Goal: Information Seeking & Learning: Learn about a topic

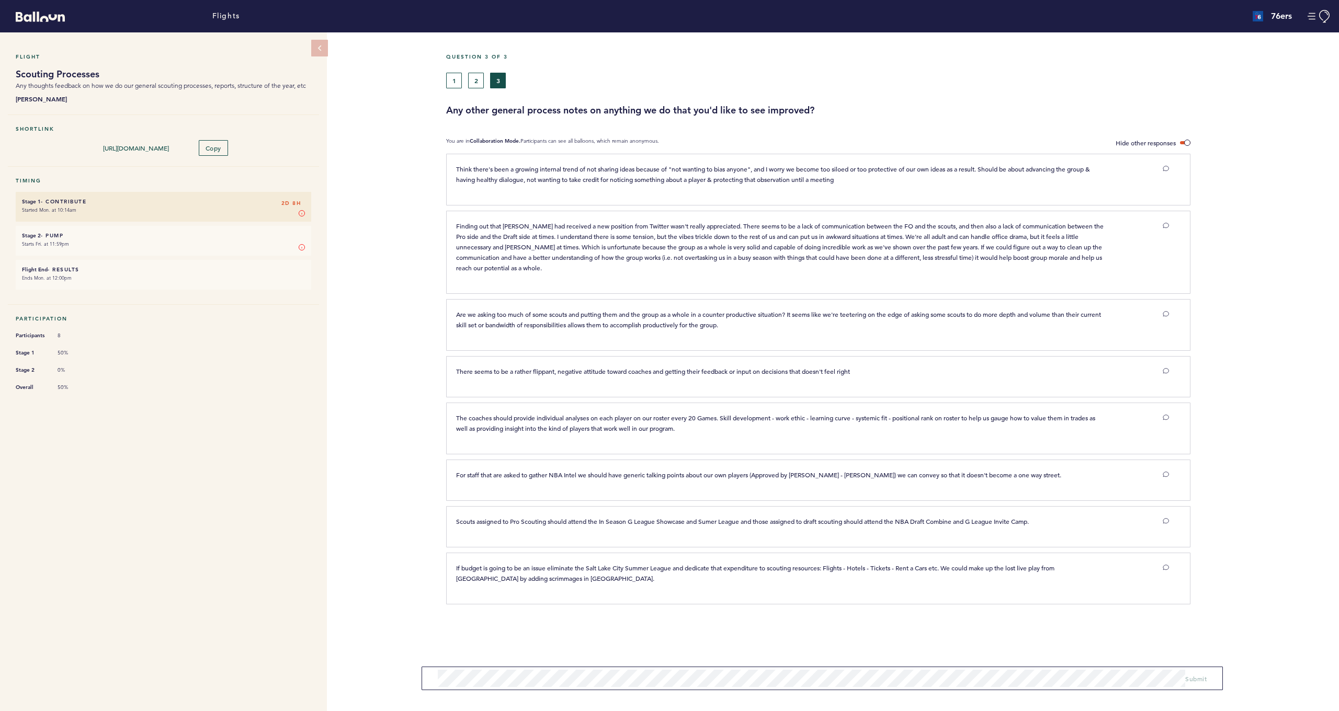
click at [1164, 315] on icon at bounding box center [1166, 314] width 6 height 5
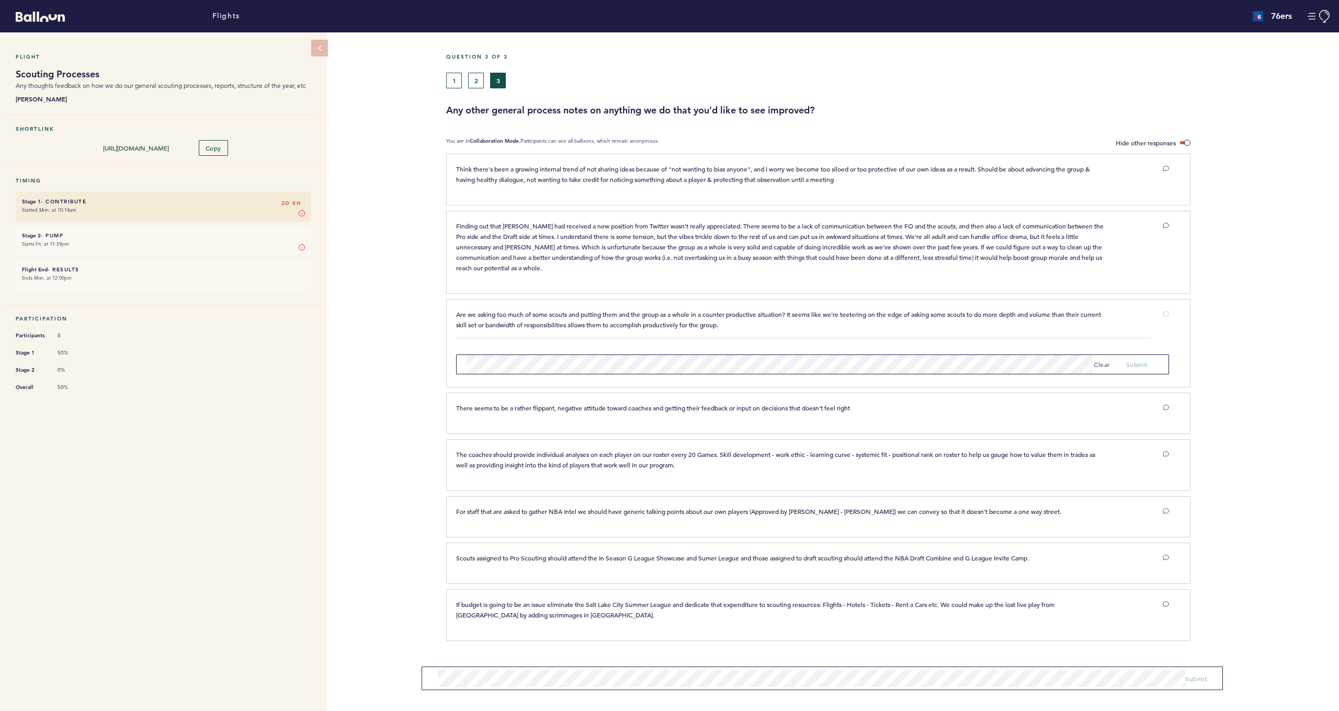
click at [1220, 305] on div at bounding box center [1264, 347] width 149 height 91
click at [1105, 367] on button "clear" at bounding box center [1102, 364] width 17 height 10
click at [1100, 363] on button "clear" at bounding box center [1102, 364] width 17 height 10
click at [1220, 352] on div at bounding box center [1264, 347] width 149 height 91
click at [1021, 307] on div "Are we asking too much of some scouts and putting them and the group as a whole…" at bounding box center [818, 343] width 744 height 88
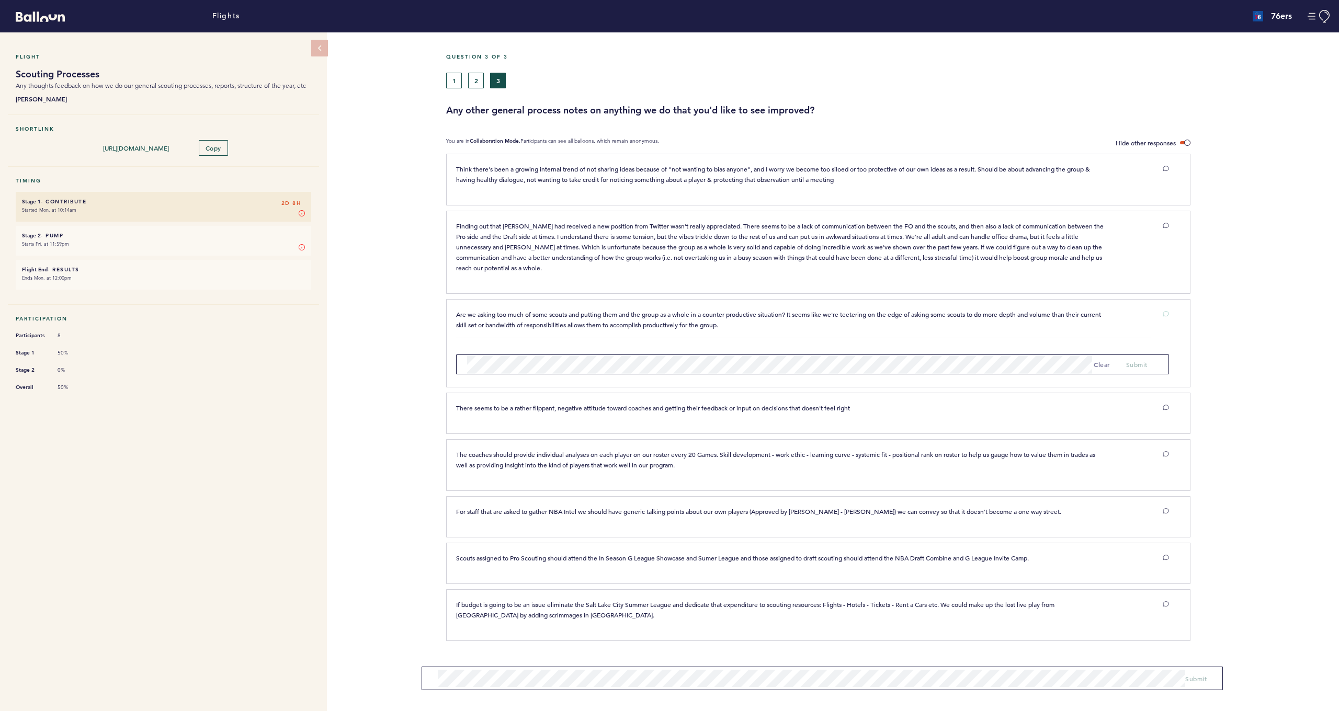
click at [1016, 266] on p "Finding out that [PERSON_NAME] had received a new position from Twitter wasn't …" at bounding box center [782, 247] width 652 height 52
click at [1167, 312] on icon at bounding box center [1166, 314] width 6 height 6
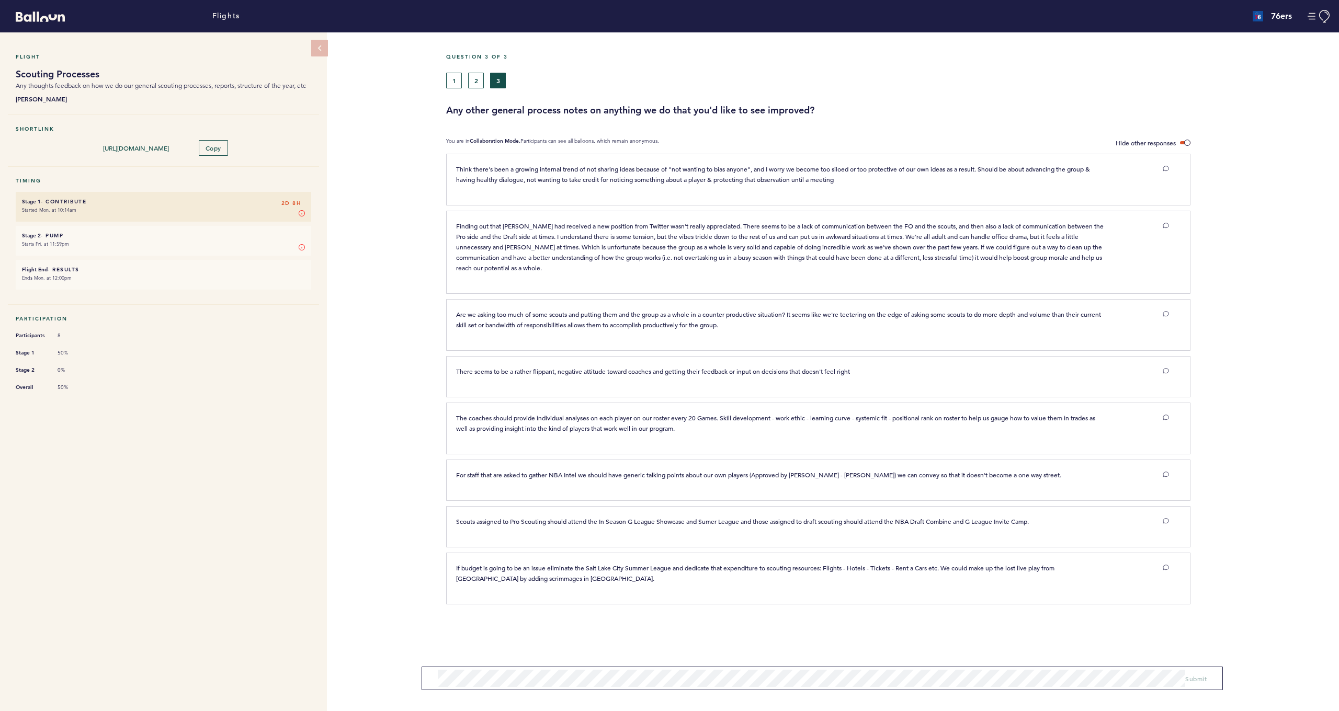
click at [470, 80] on button "2" at bounding box center [476, 81] width 16 height 16
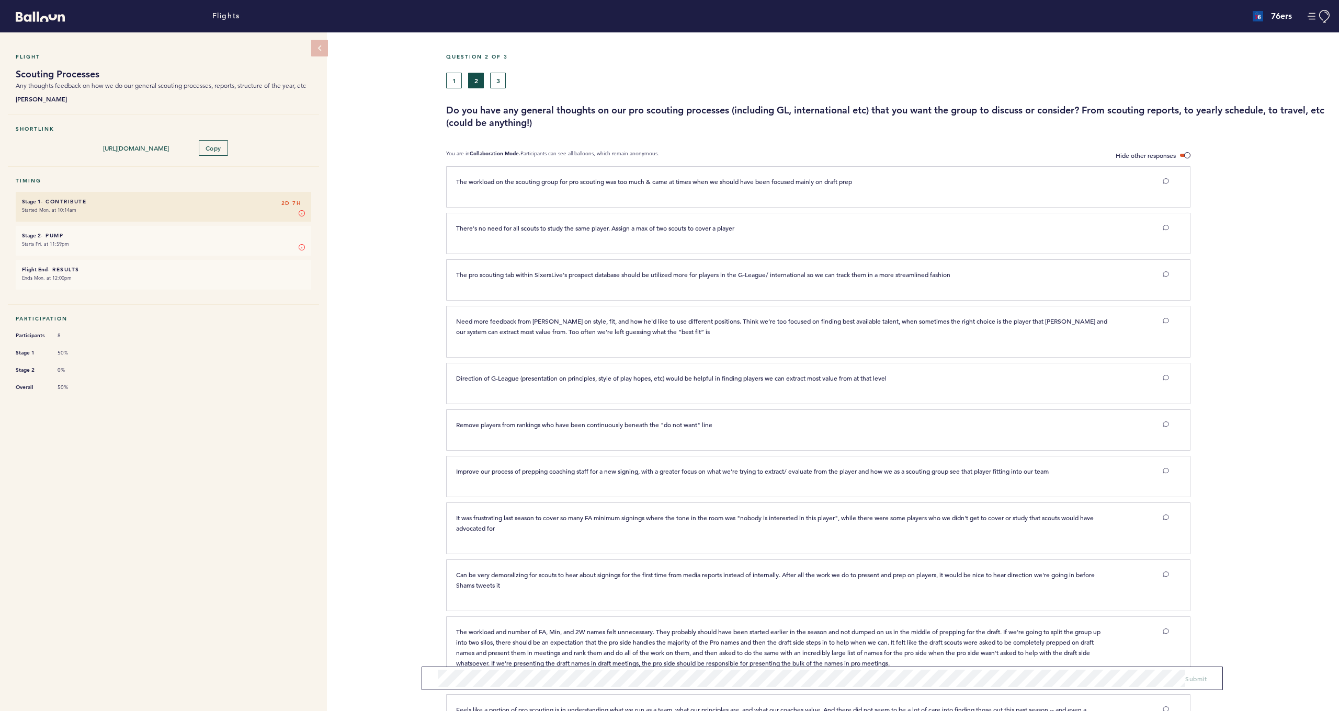
click at [502, 76] on button "3" at bounding box center [498, 81] width 16 height 16
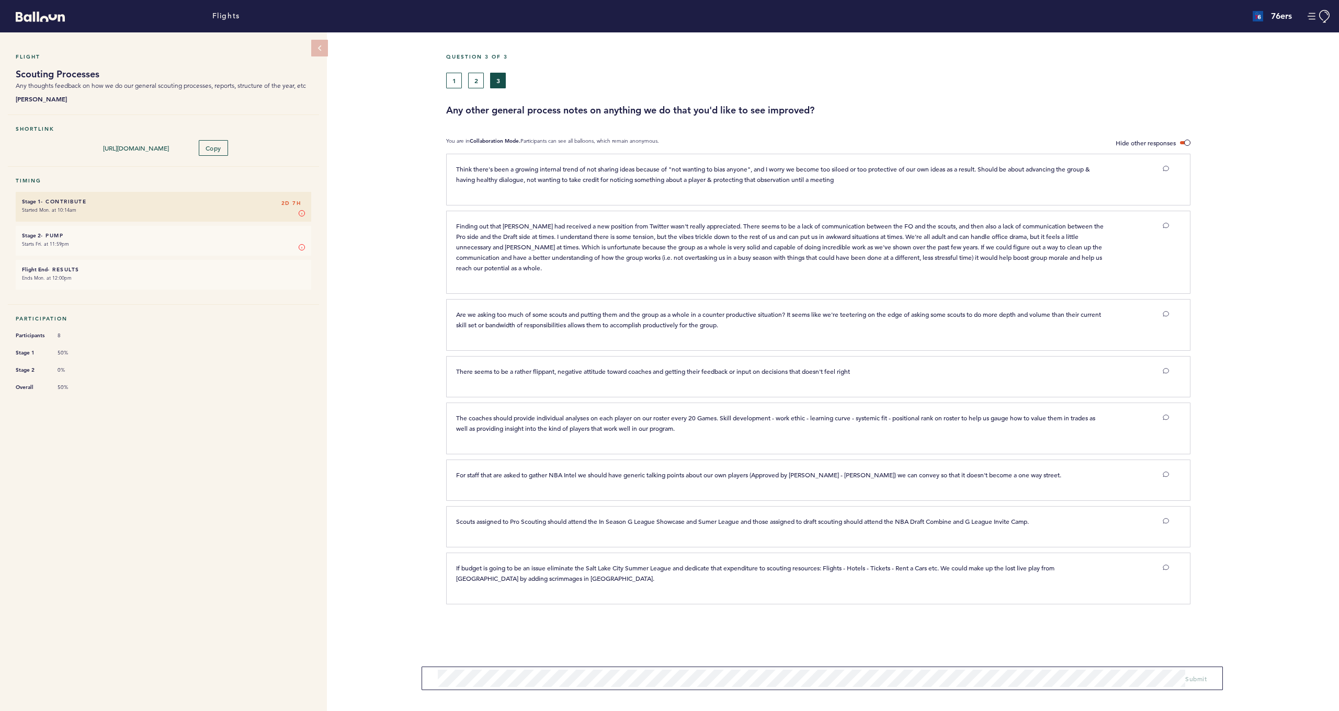
click at [479, 81] on button "2" at bounding box center [476, 81] width 16 height 16
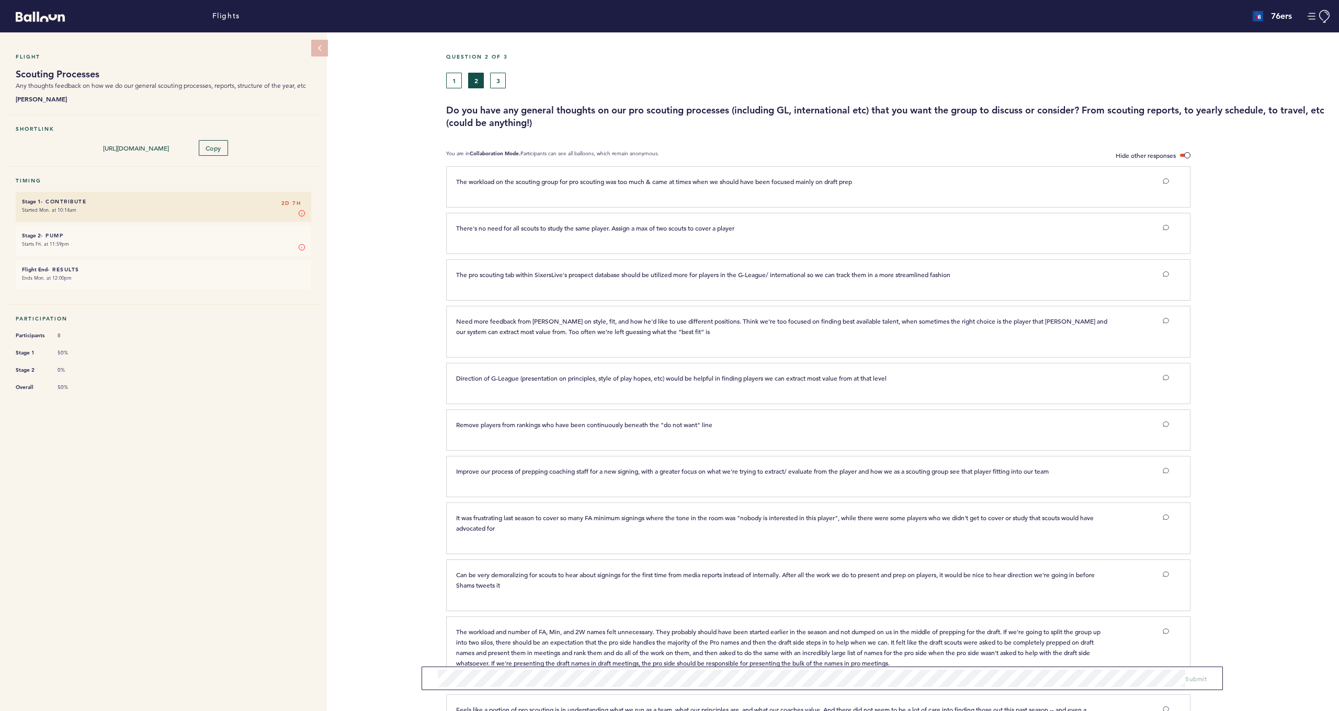
click at [496, 84] on button "3" at bounding box center [498, 81] width 16 height 16
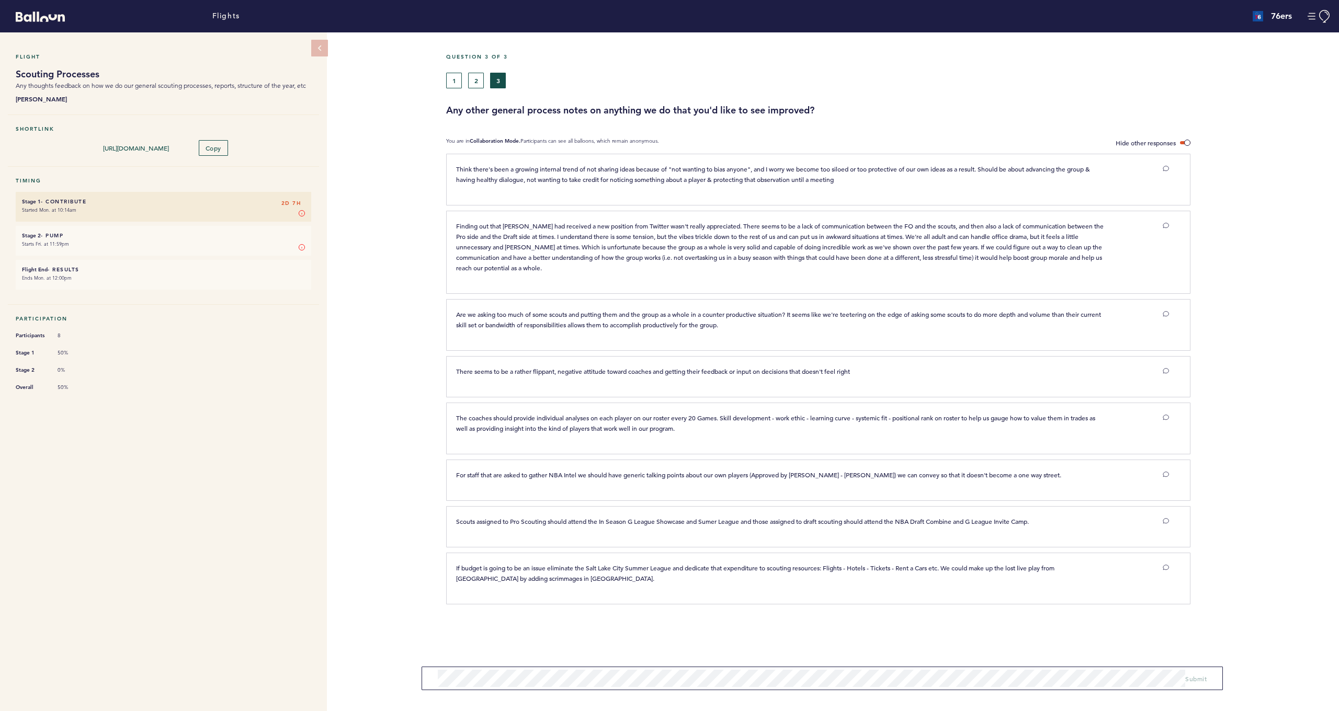
click at [475, 85] on button "2" at bounding box center [476, 81] width 16 height 16
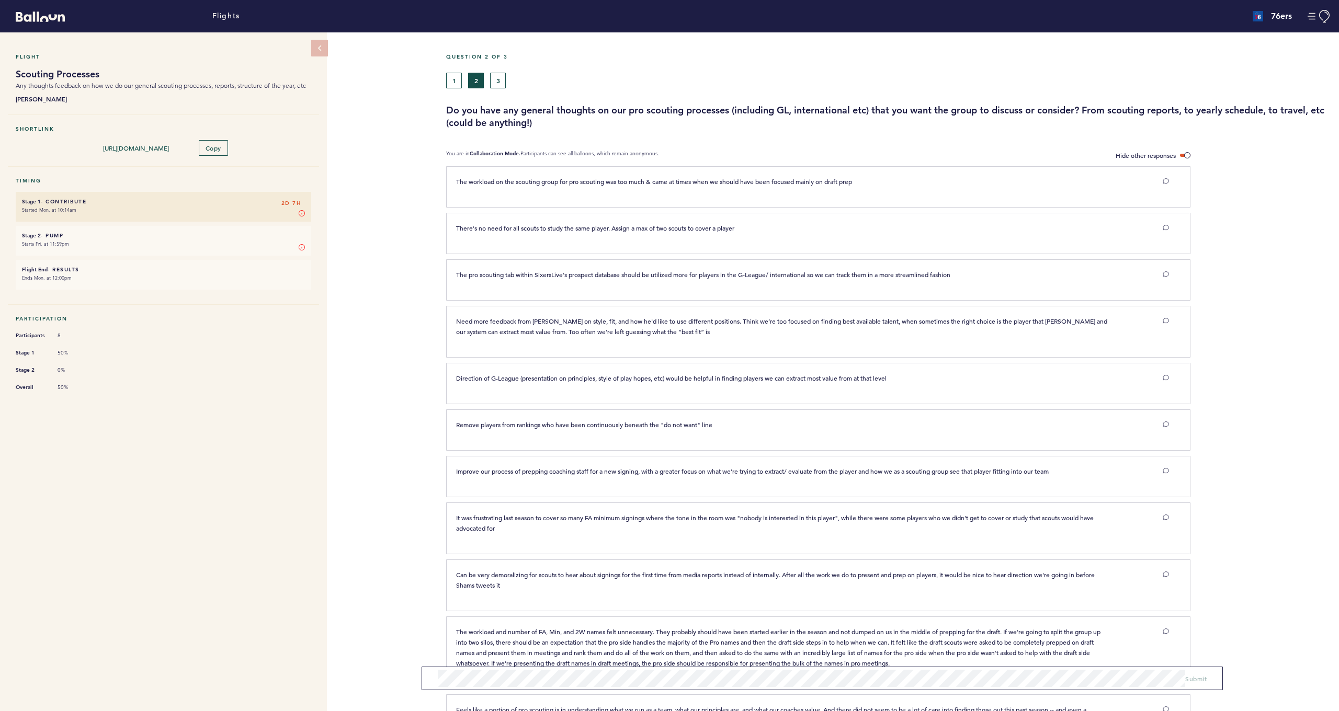
click at [456, 83] on button "1" at bounding box center [454, 81] width 16 height 16
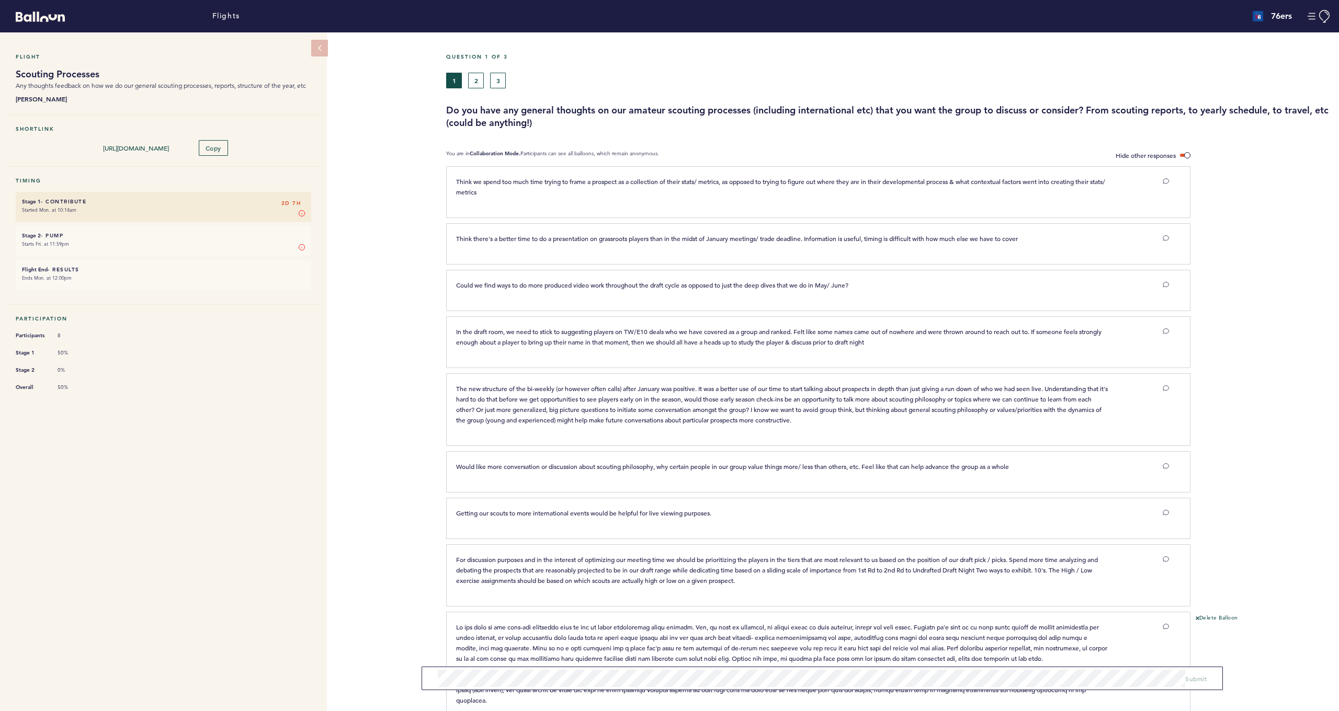
click at [502, 78] on button "3" at bounding box center [498, 81] width 16 height 16
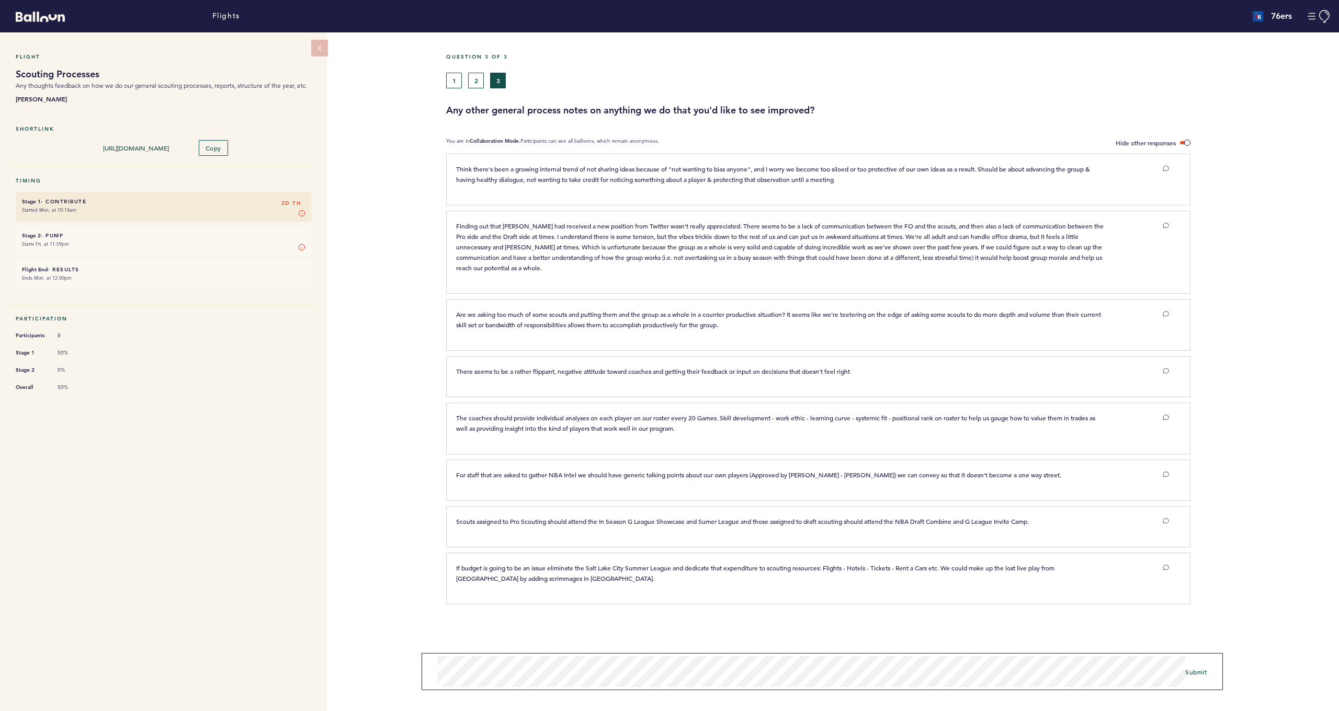
click at [475, 82] on button "2" at bounding box center [476, 81] width 16 height 16
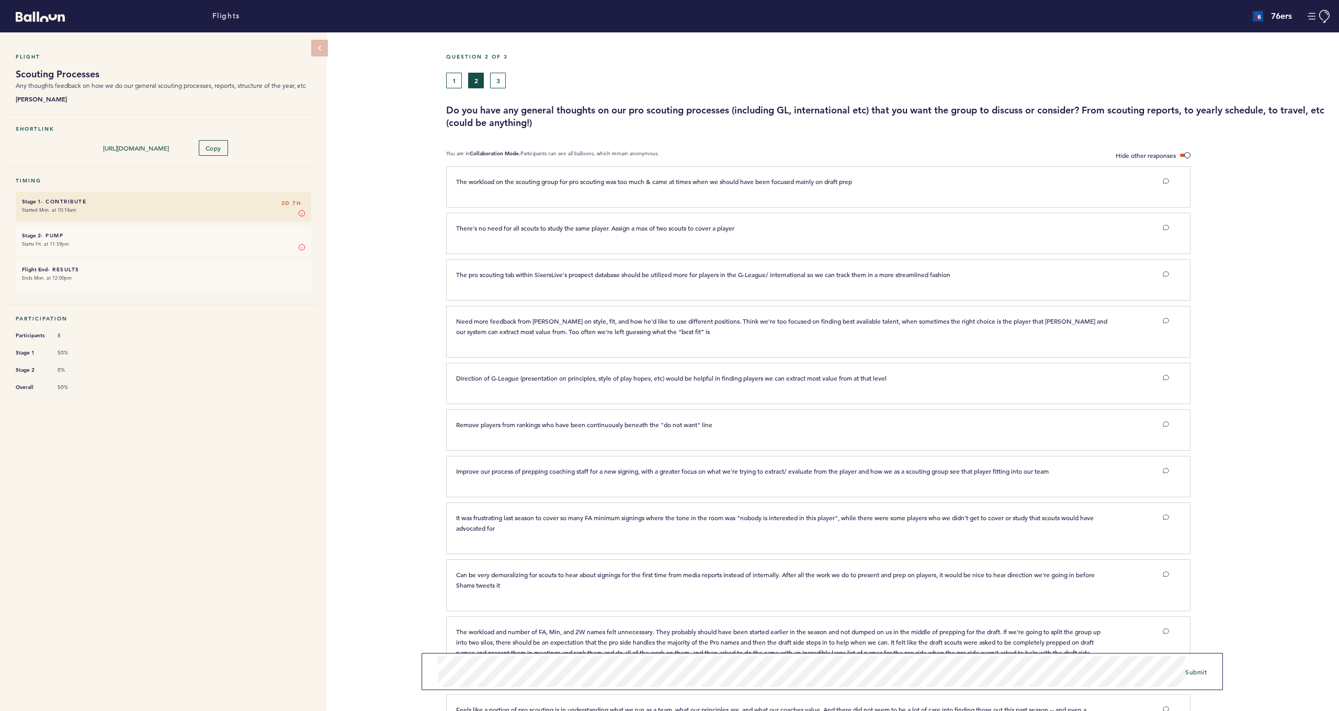
click at [499, 85] on button "3" at bounding box center [498, 81] width 16 height 16
